Goal: Check status: Check status

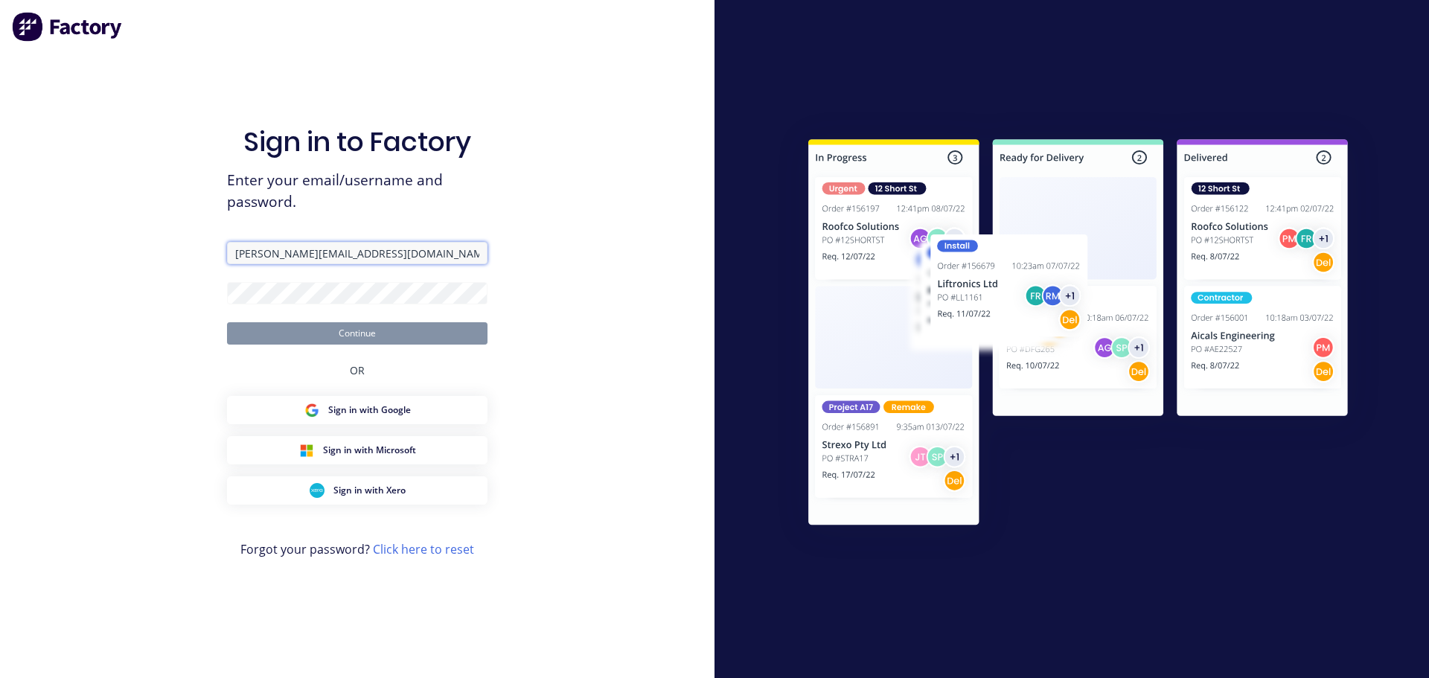
click at [402, 262] on input "[PERSON_NAME][EMAIL_ADDRESS][DOMAIN_NAME]" at bounding box center [357, 253] width 261 height 22
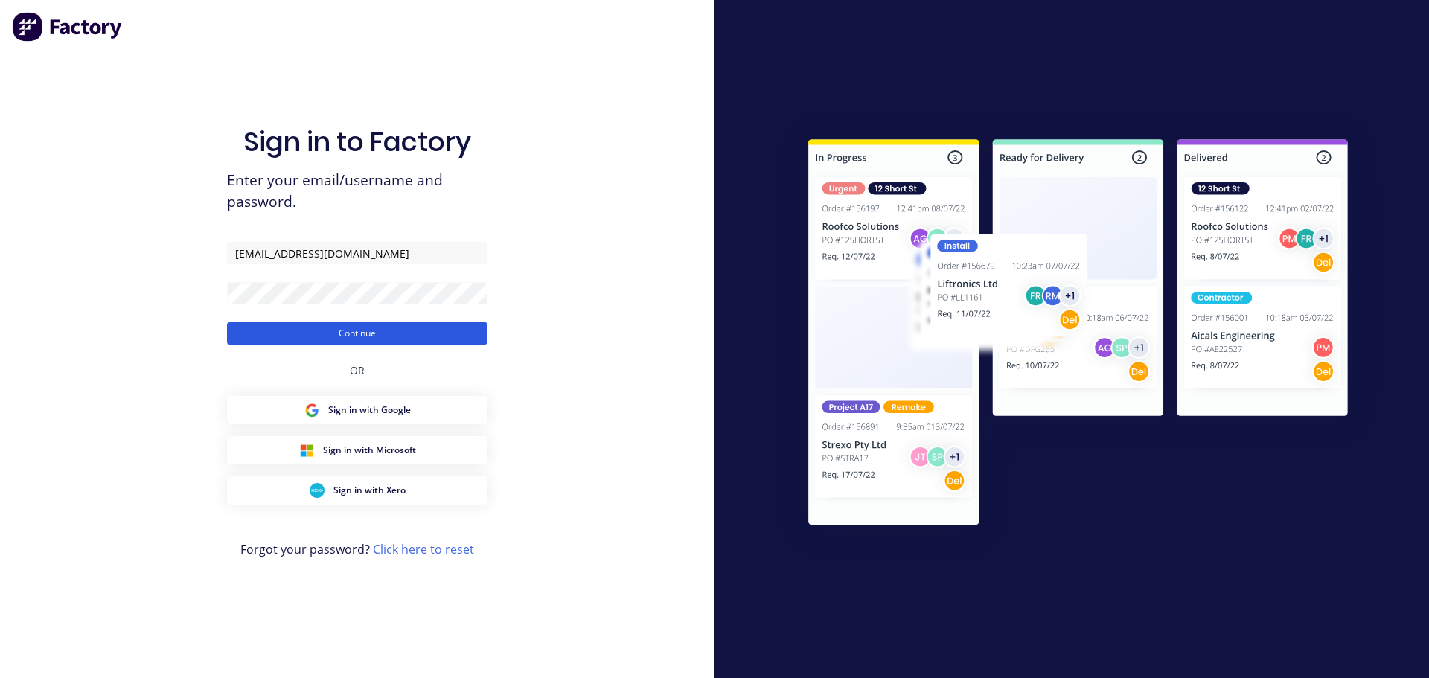
click at [365, 332] on button "Continue" at bounding box center [357, 333] width 261 height 22
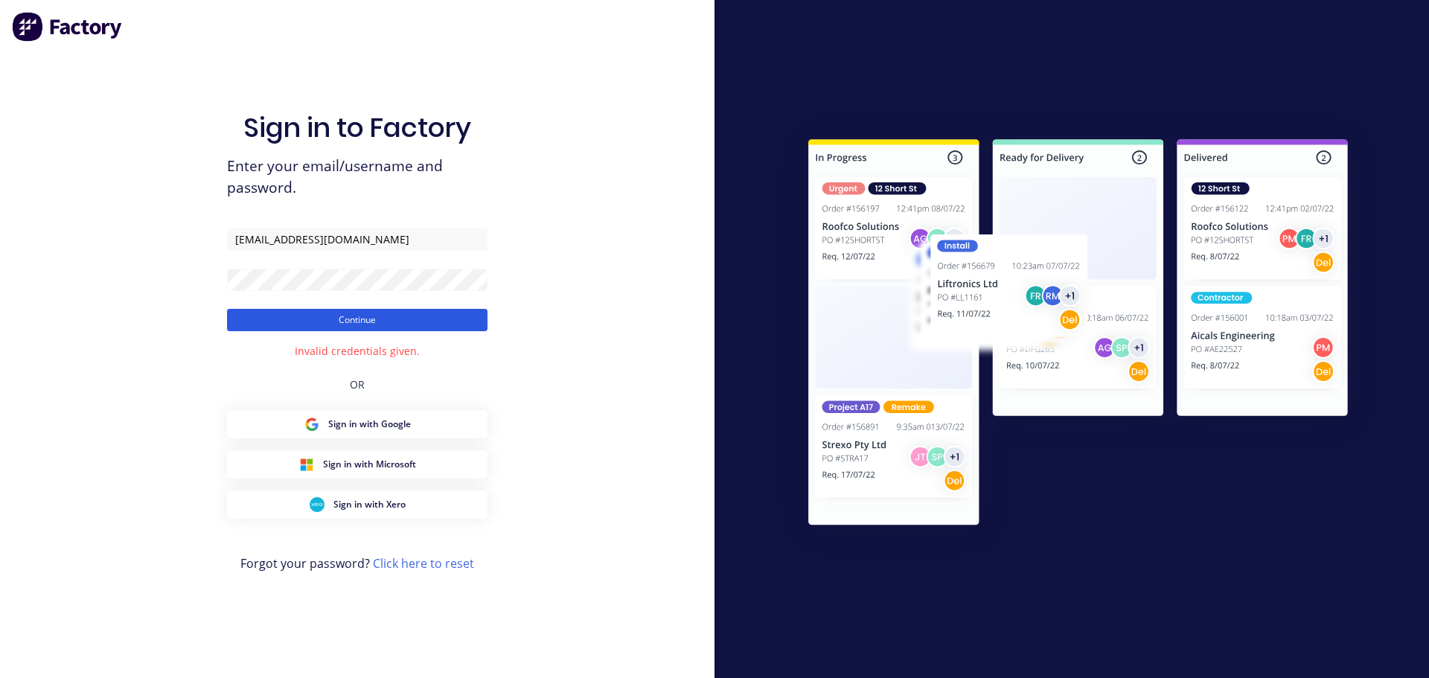
click at [275, 321] on button "Continue" at bounding box center [357, 320] width 261 height 22
click at [360, 325] on button "Continue" at bounding box center [357, 320] width 261 height 22
click at [425, 241] on input "[EMAIL_ADDRESS][DOMAIN_NAME]" at bounding box center [357, 240] width 261 height 22
type input "[EMAIL_ADDRESS][DOMAIN_NAME]"
click at [605, 265] on div "Sign in to Factory Enter your email/username and password. [EMAIL_ADDRESS][DOMA…" at bounding box center [357, 339] width 715 height 678
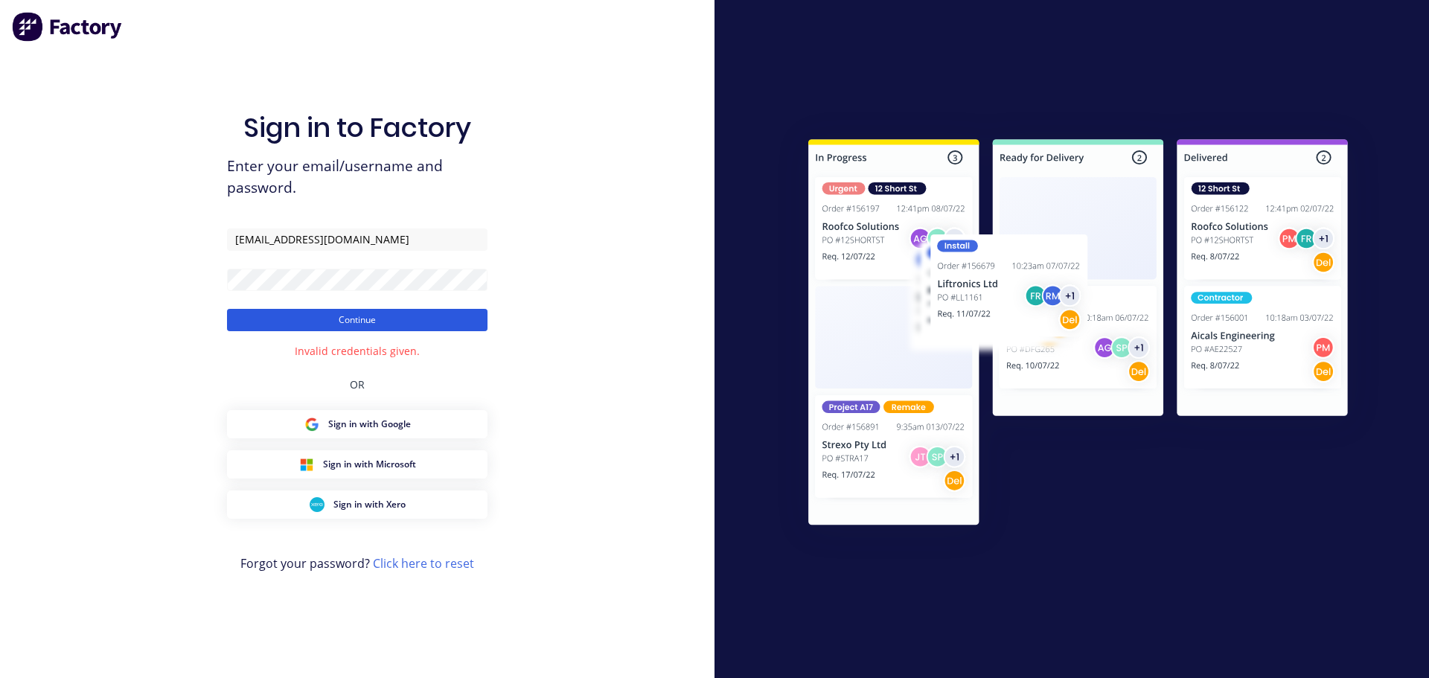
click at [367, 319] on button "Continue" at bounding box center [357, 320] width 261 height 22
click at [212, 278] on div "Sign in to Factory Enter your email/username and password. [EMAIL_ADDRESS][DOMA…" at bounding box center [357, 339] width 715 height 678
click at [227, 309] on button "Continue" at bounding box center [357, 320] width 261 height 22
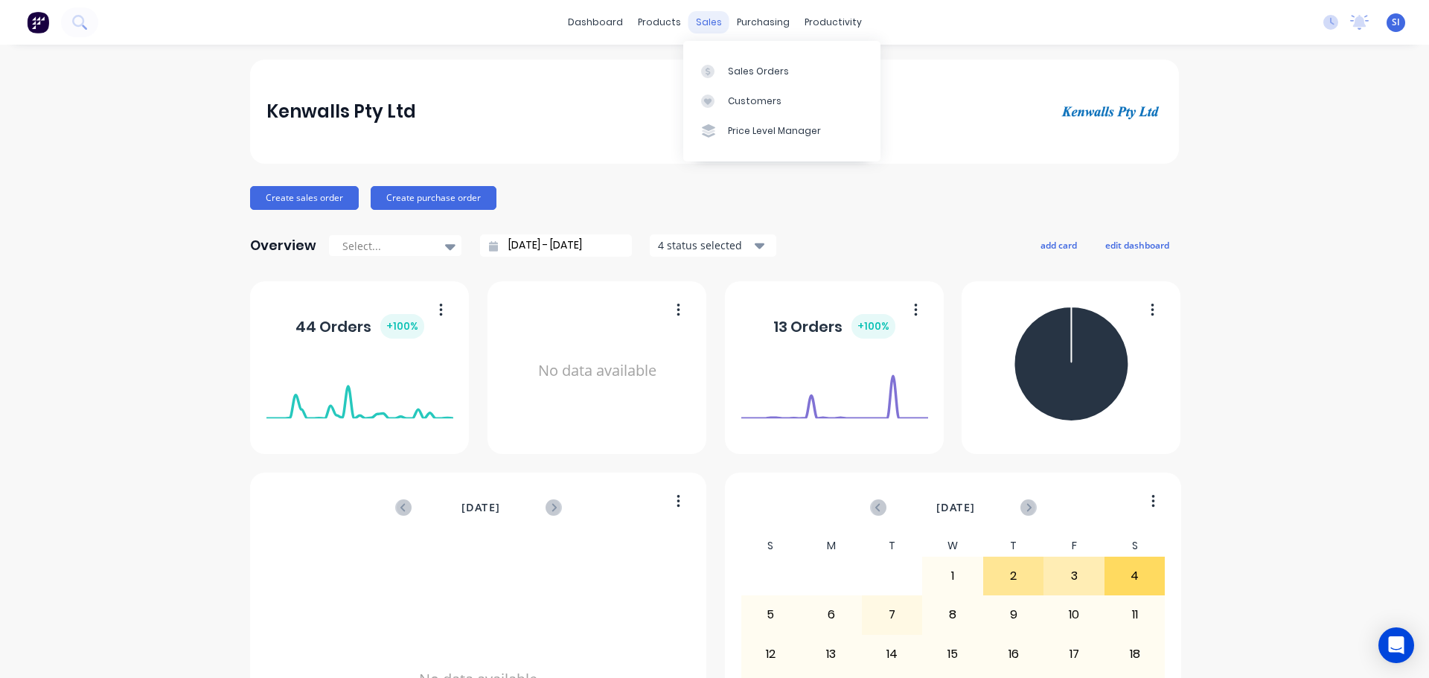
click at [706, 28] on div "sales" at bounding box center [709, 22] width 41 height 22
click at [736, 71] on div "Sales Orders" at bounding box center [758, 71] width 61 height 13
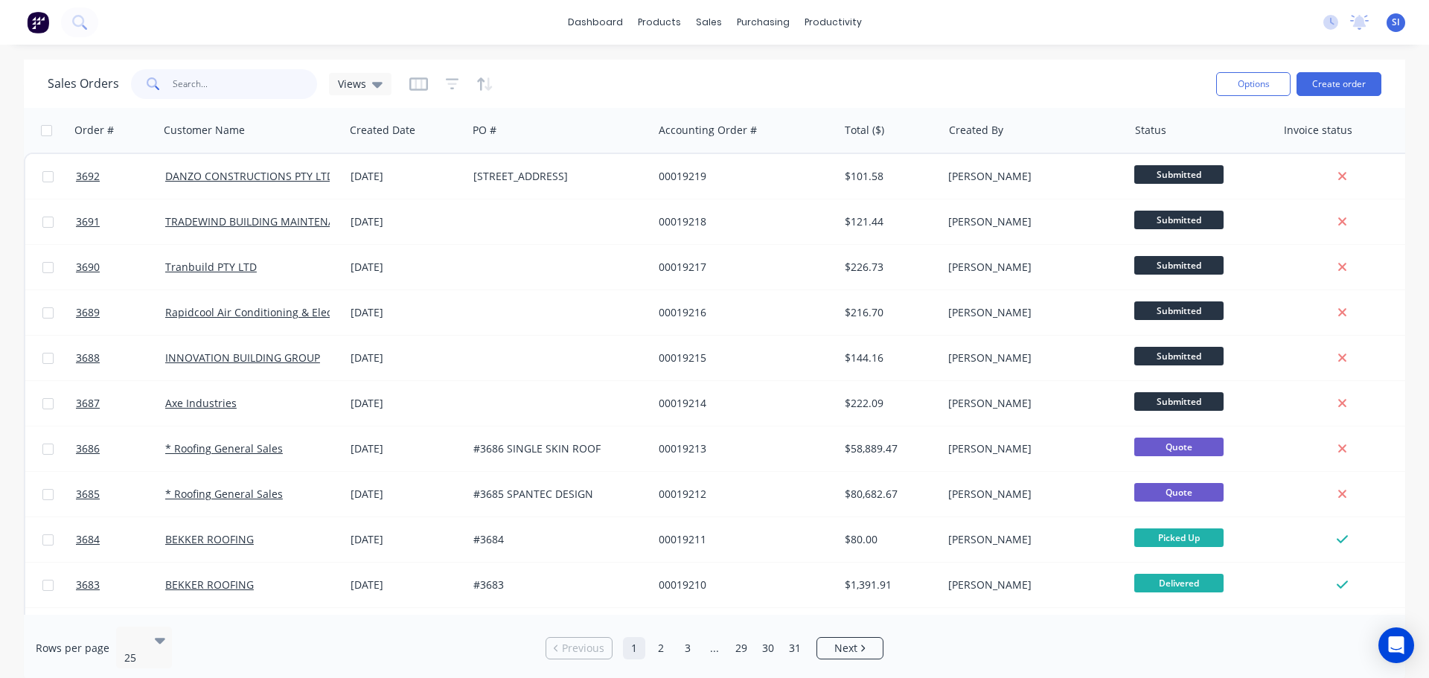
click at [228, 69] on input "text" at bounding box center [245, 84] width 145 height 30
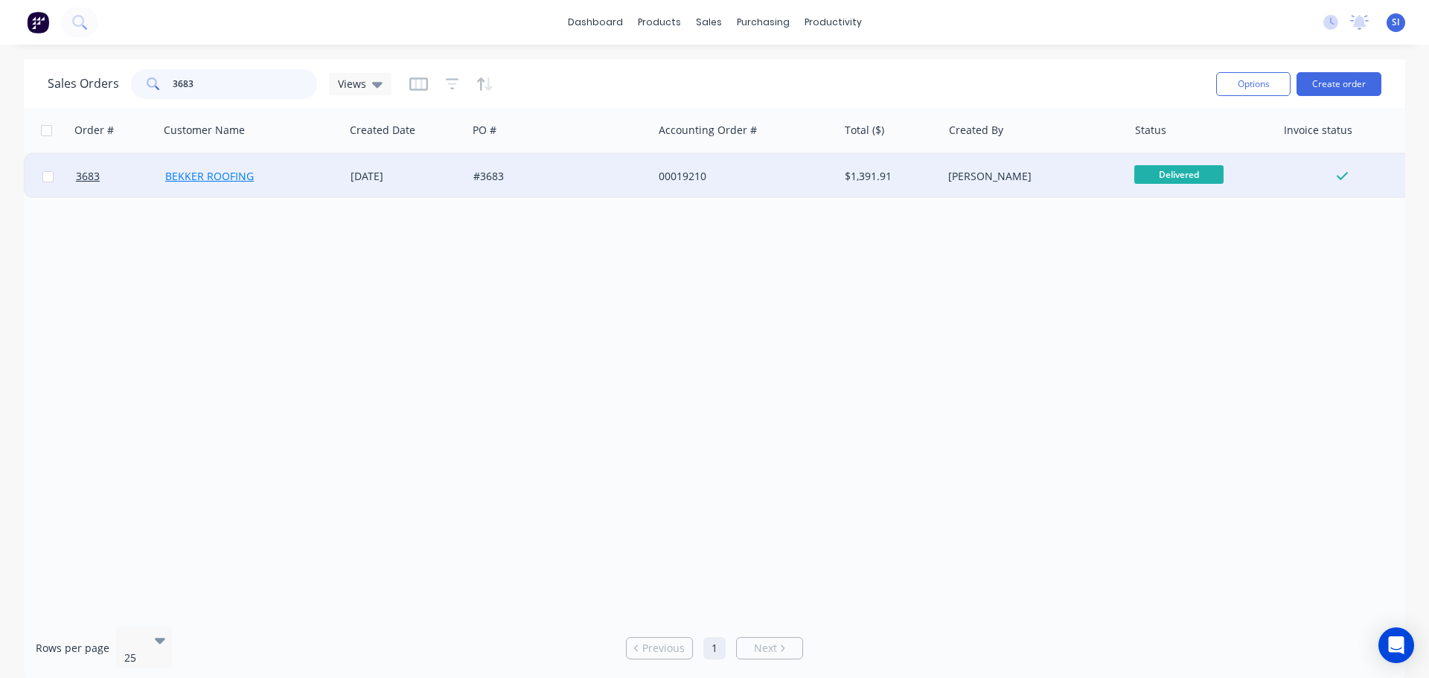
type input "3683"
click at [207, 181] on link "BEKKER ROOFING" at bounding box center [209, 176] width 89 height 14
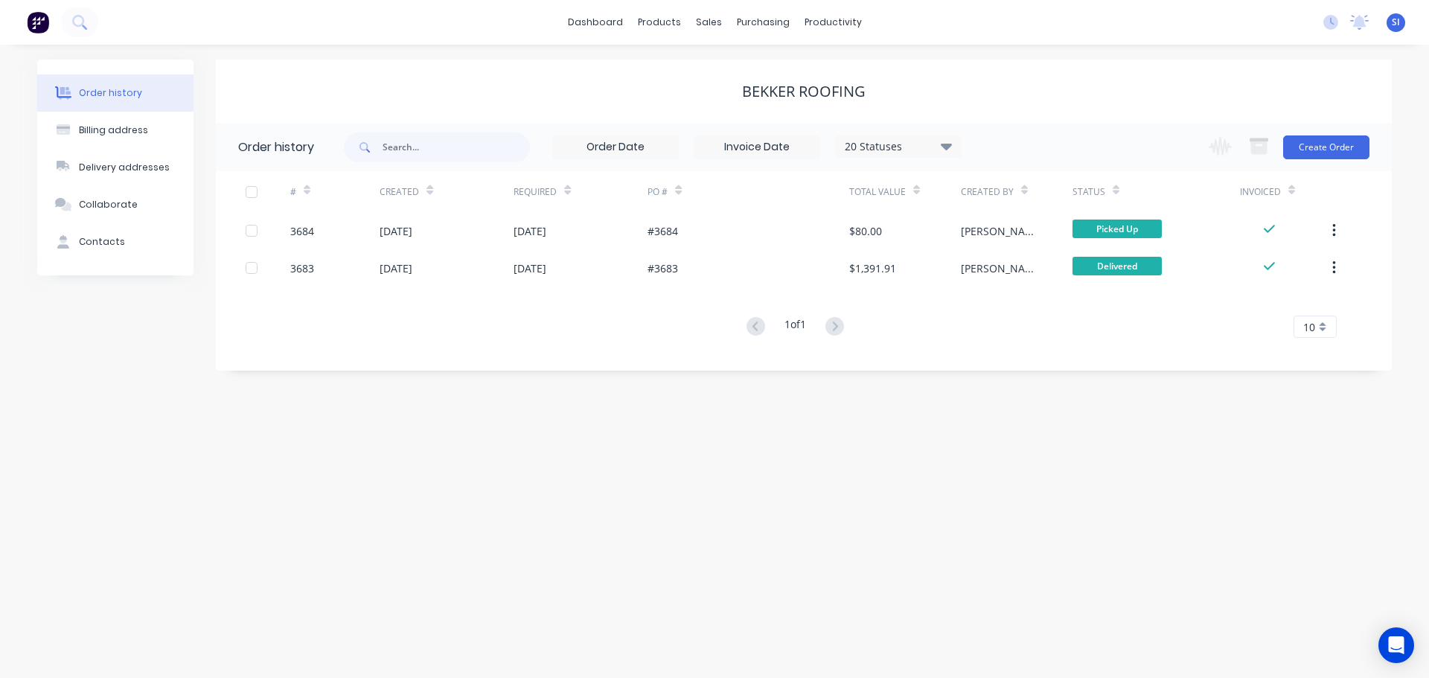
click at [758, 156] on input at bounding box center [757, 147] width 125 height 22
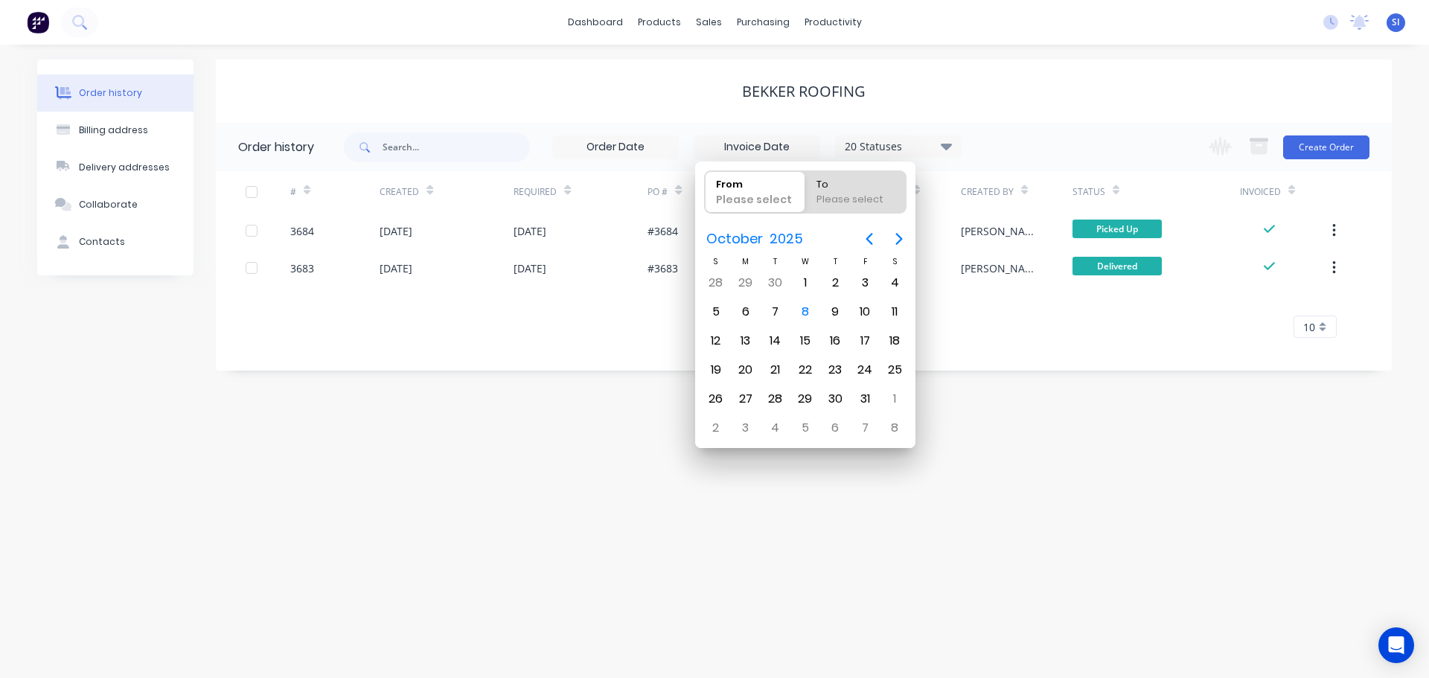
click at [669, 91] on div "BEKKER ROOFING" at bounding box center [804, 92] width 1176 height 18
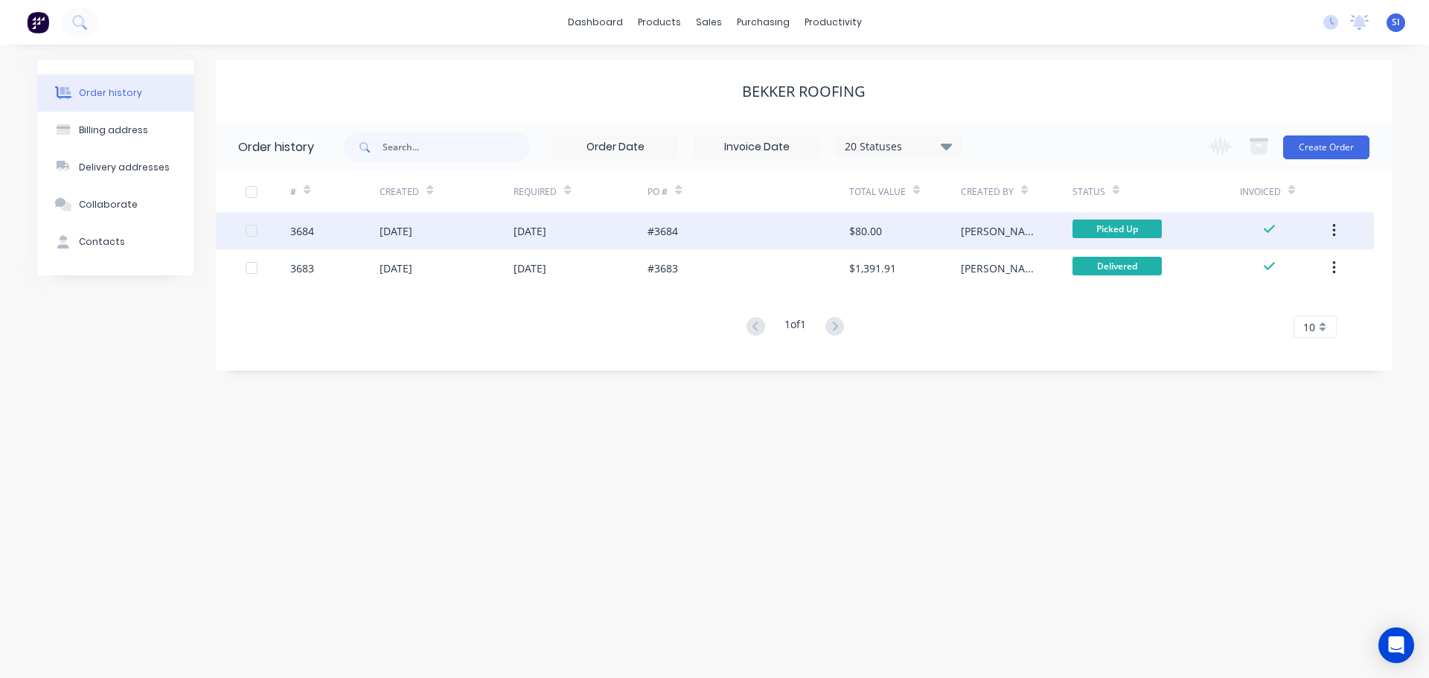
click at [246, 232] on div at bounding box center [252, 231] width 30 height 30
click at [304, 234] on div "3684" at bounding box center [302, 231] width 24 height 16
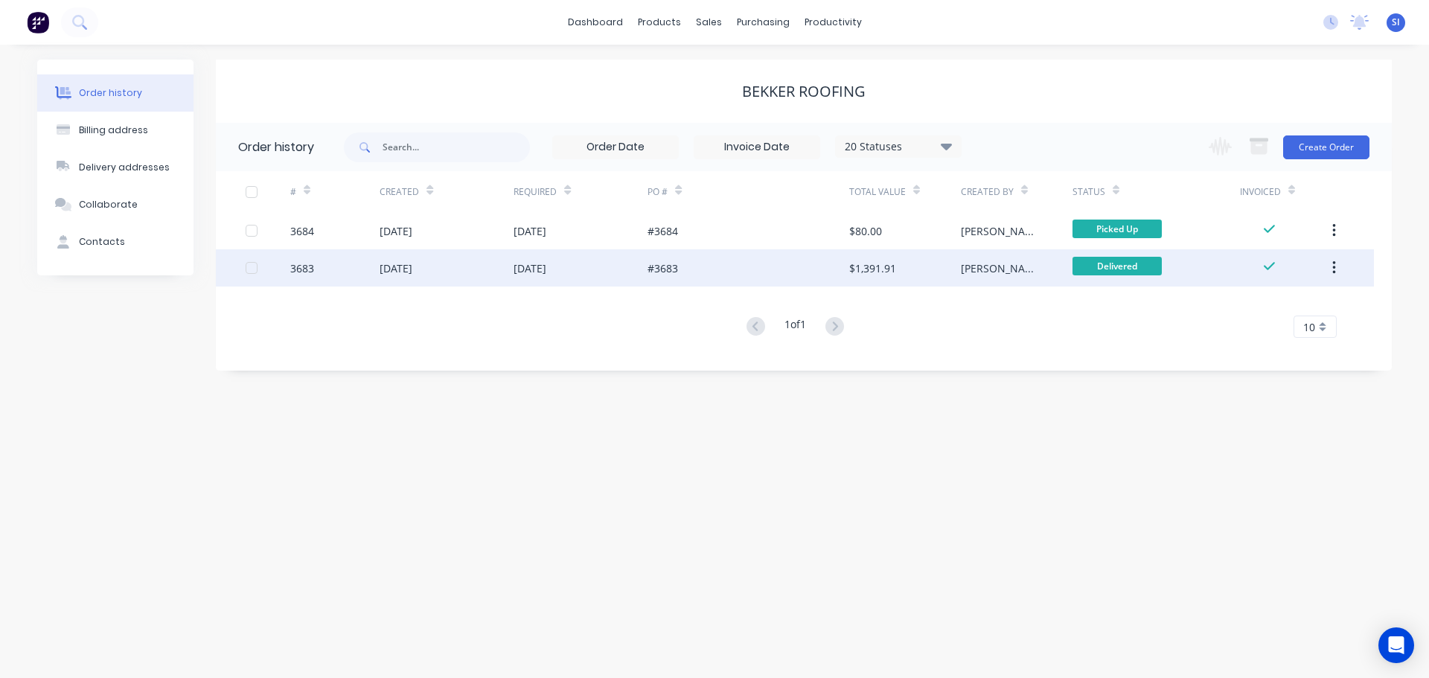
click at [287, 266] on div at bounding box center [268, 267] width 45 height 37
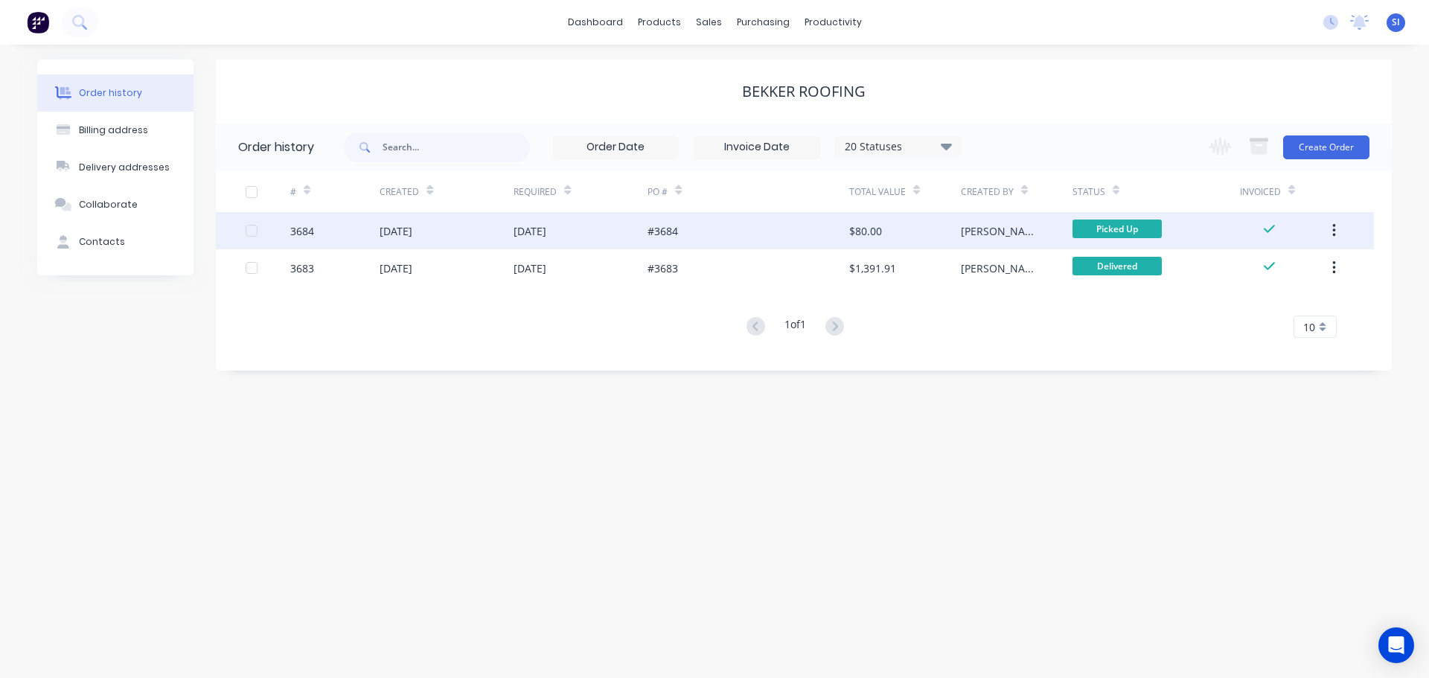
click at [352, 235] on div "3684" at bounding box center [334, 230] width 89 height 37
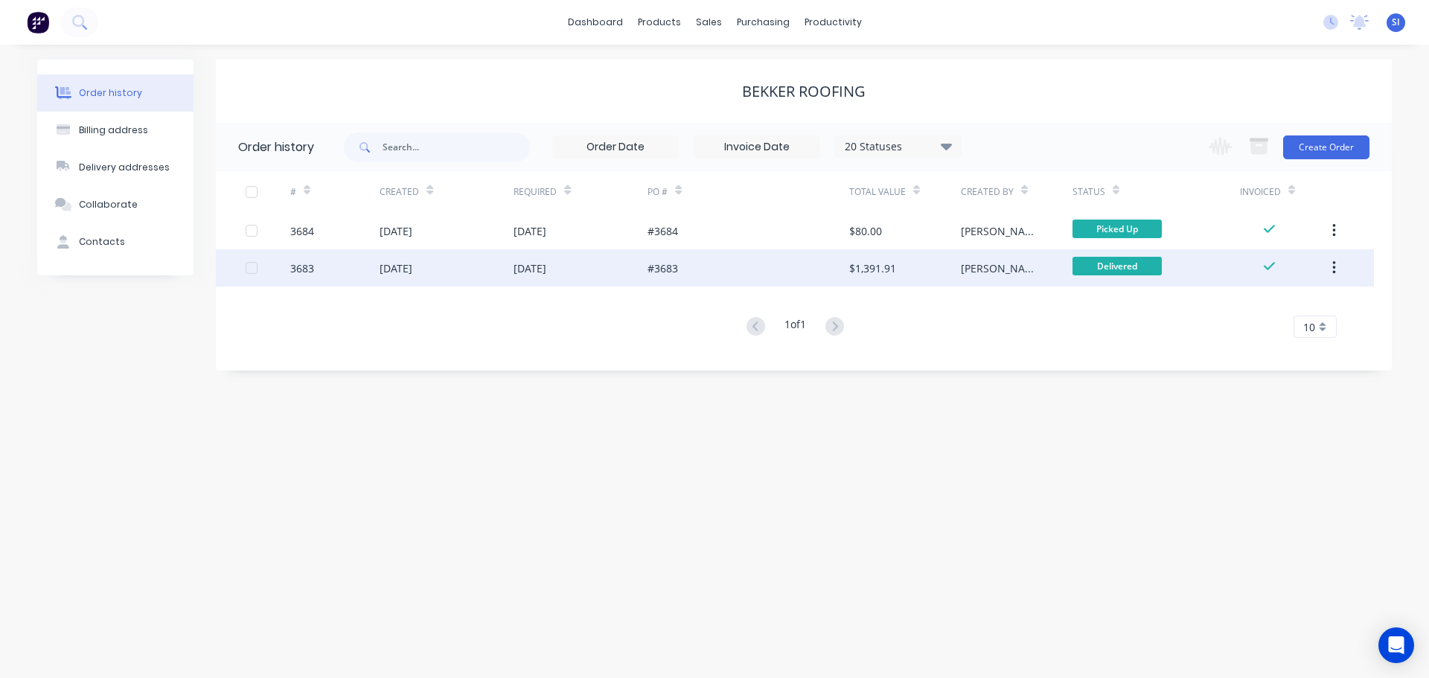
click at [322, 262] on div "3683" at bounding box center [334, 267] width 89 height 37
